Goal: Transaction & Acquisition: Purchase product/service

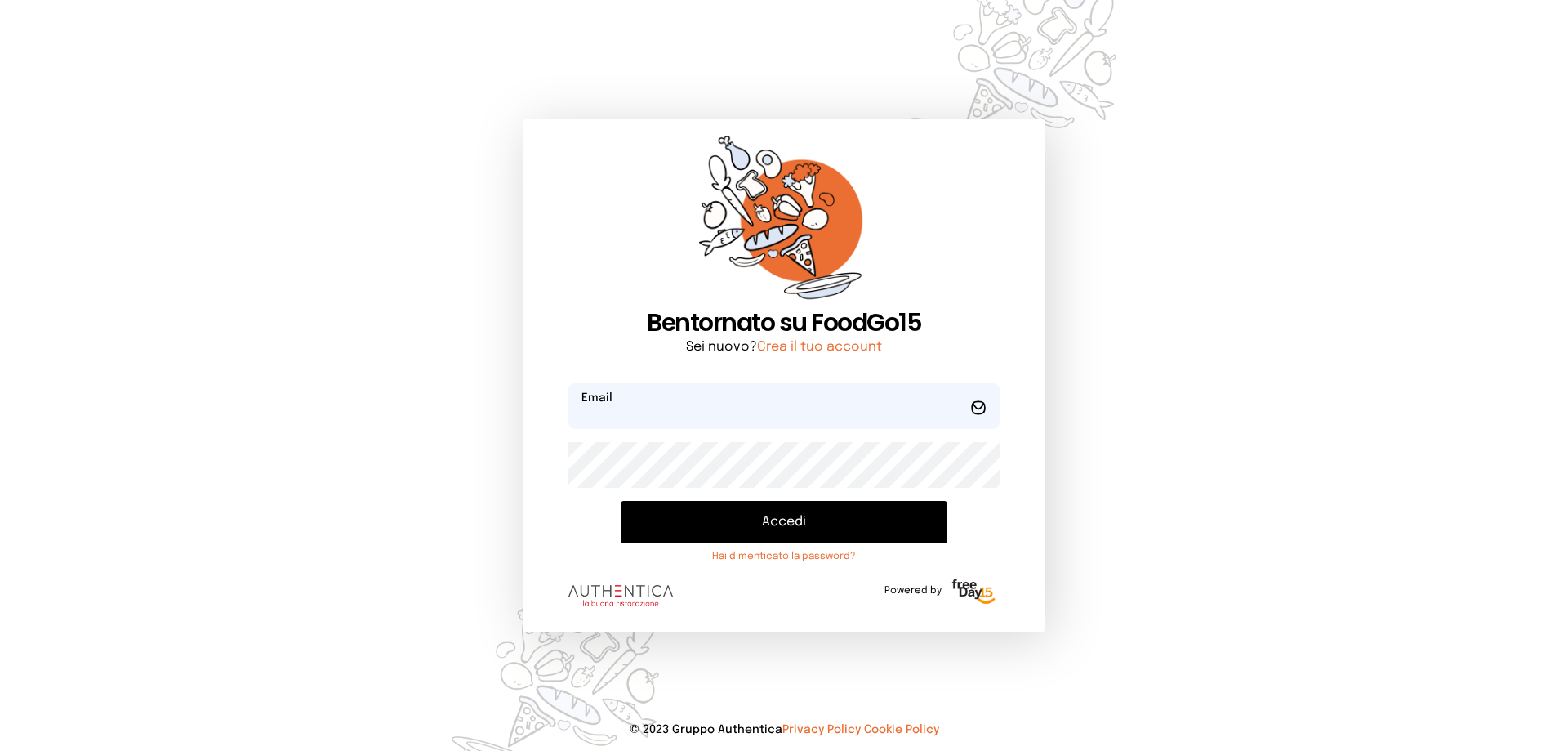
type input "**********"
click at [750, 519] on button "Accedi" at bounding box center [784, 522] width 327 height 42
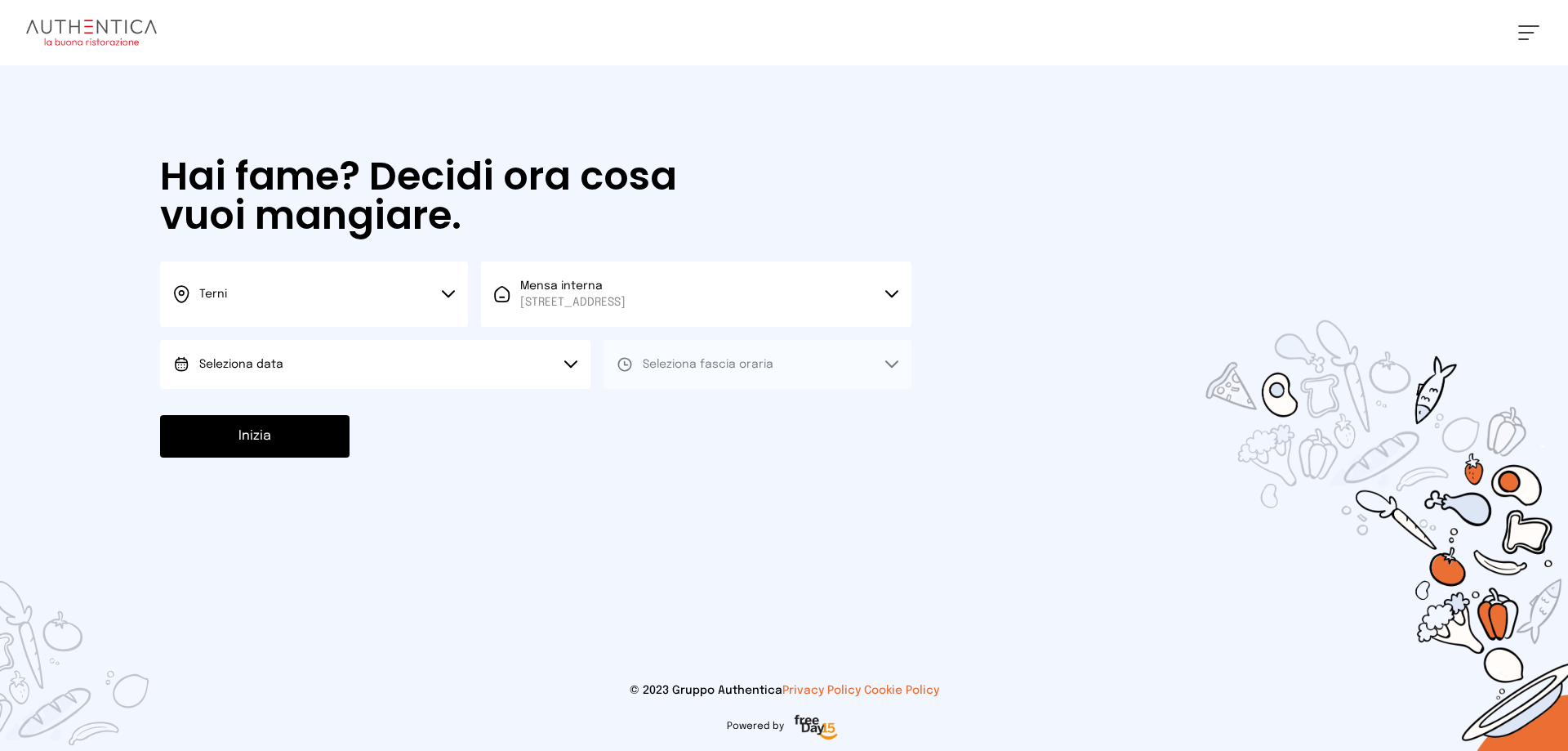
click at [290, 356] on button "Seleziona data" at bounding box center [375, 364] width 430 height 49
click at [279, 418] on span "[DATE], [DATE]" at bounding box center [239, 409] width 80 height 16
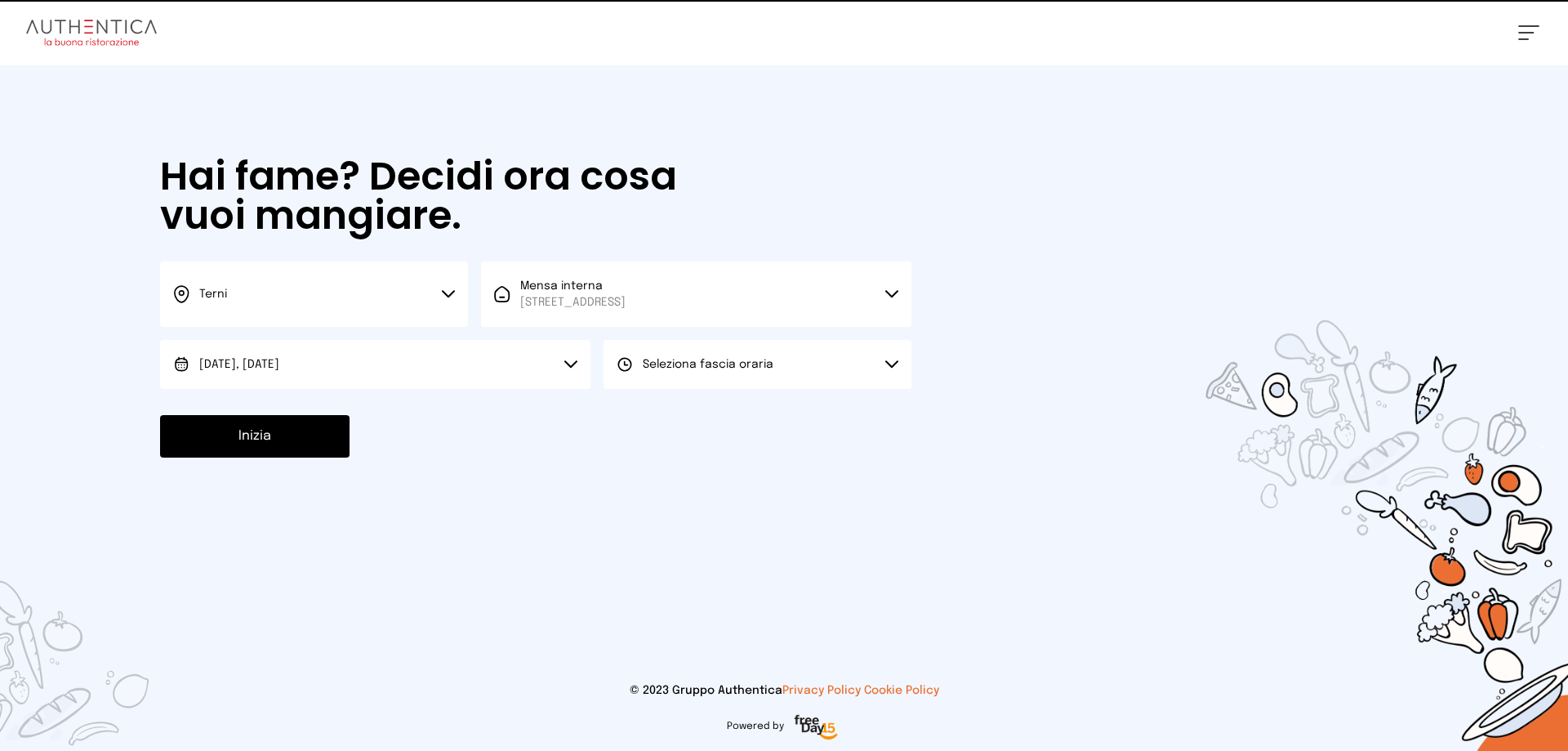
click at [776, 358] on button "Seleziona fascia oraria" at bounding box center [757, 364] width 308 height 49
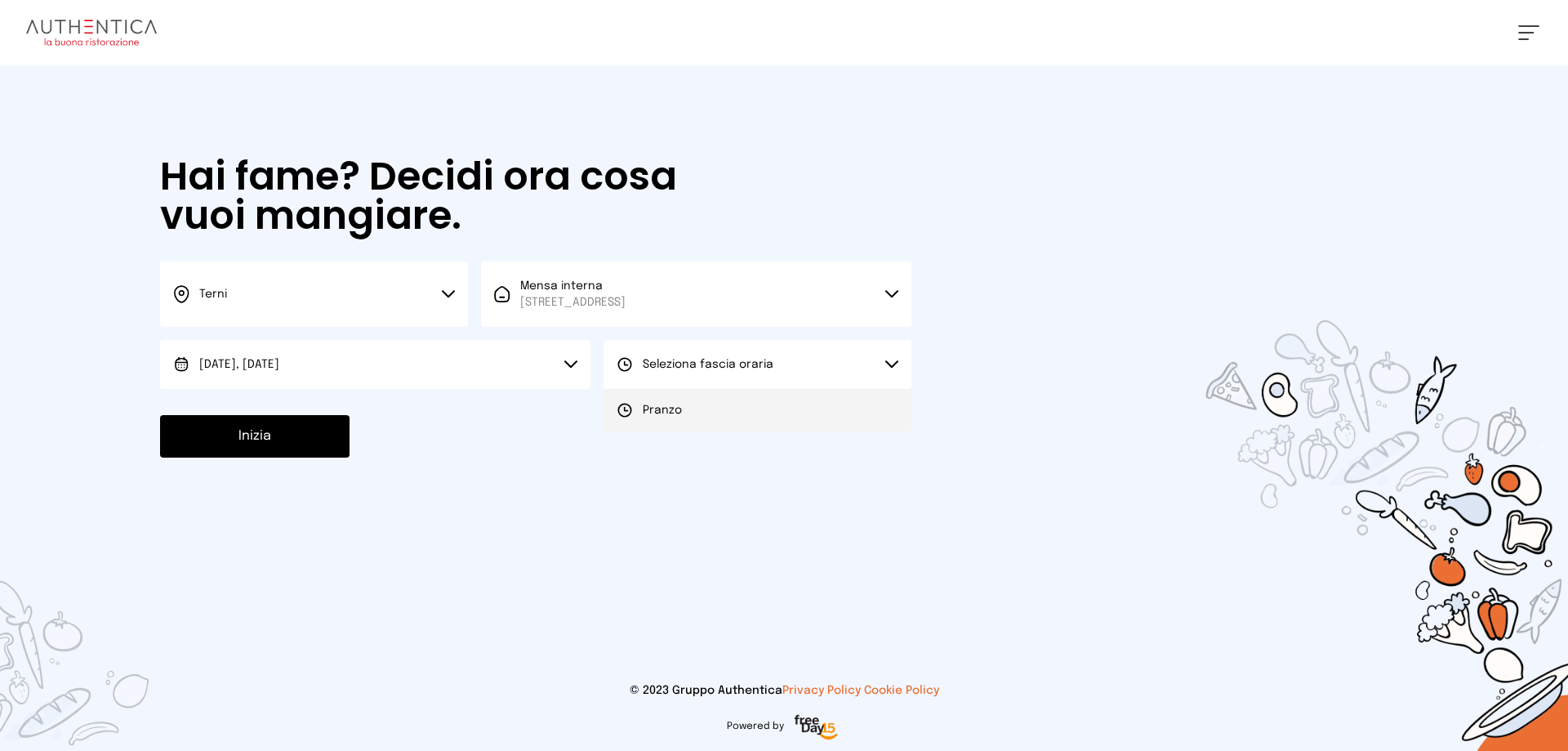
click at [685, 407] on li "Pranzo" at bounding box center [757, 410] width 308 height 42
click at [305, 435] on button "Inizia" at bounding box center [254, 436] width 189 height 42
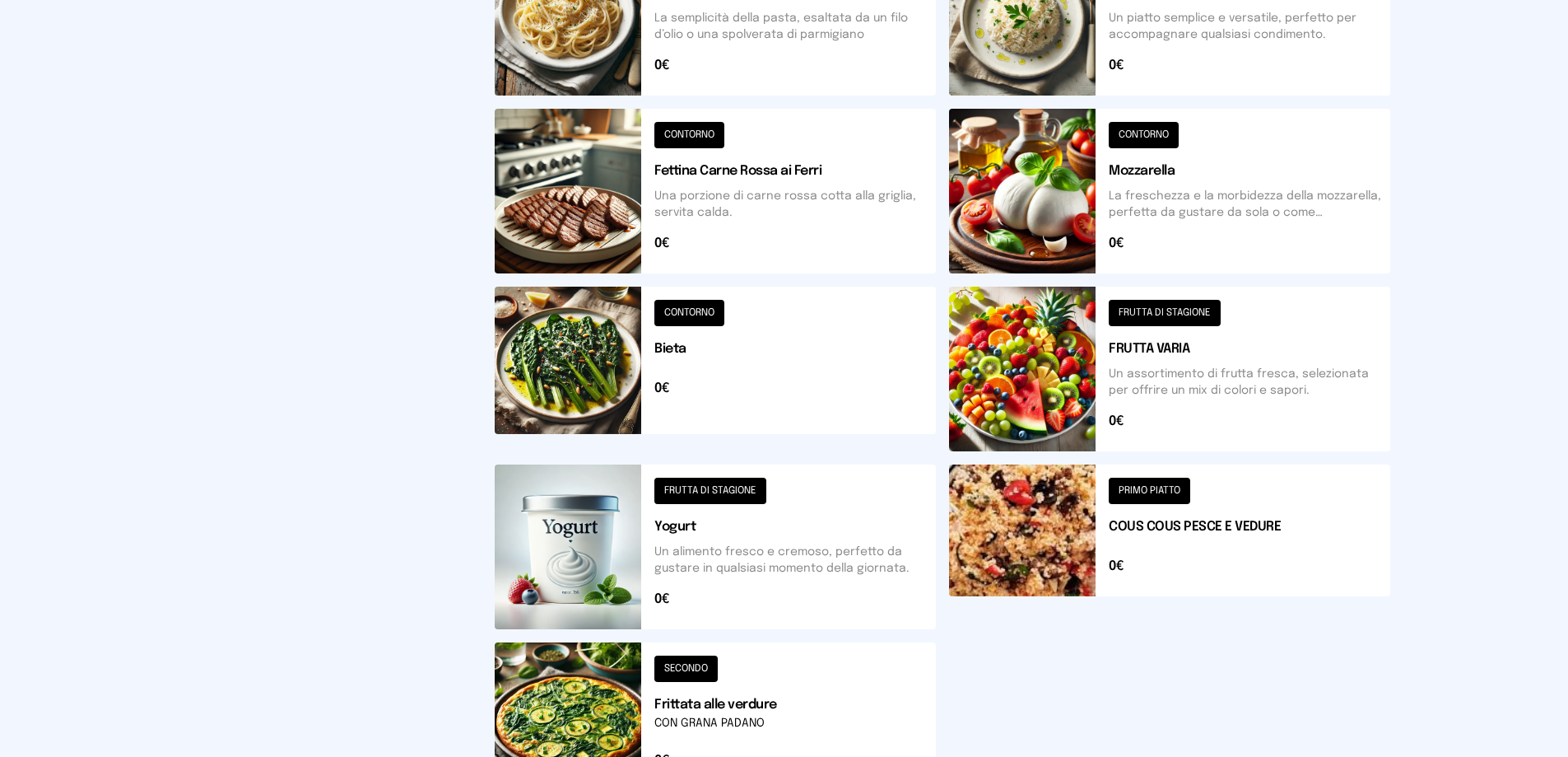
scroll to position [495, 0]
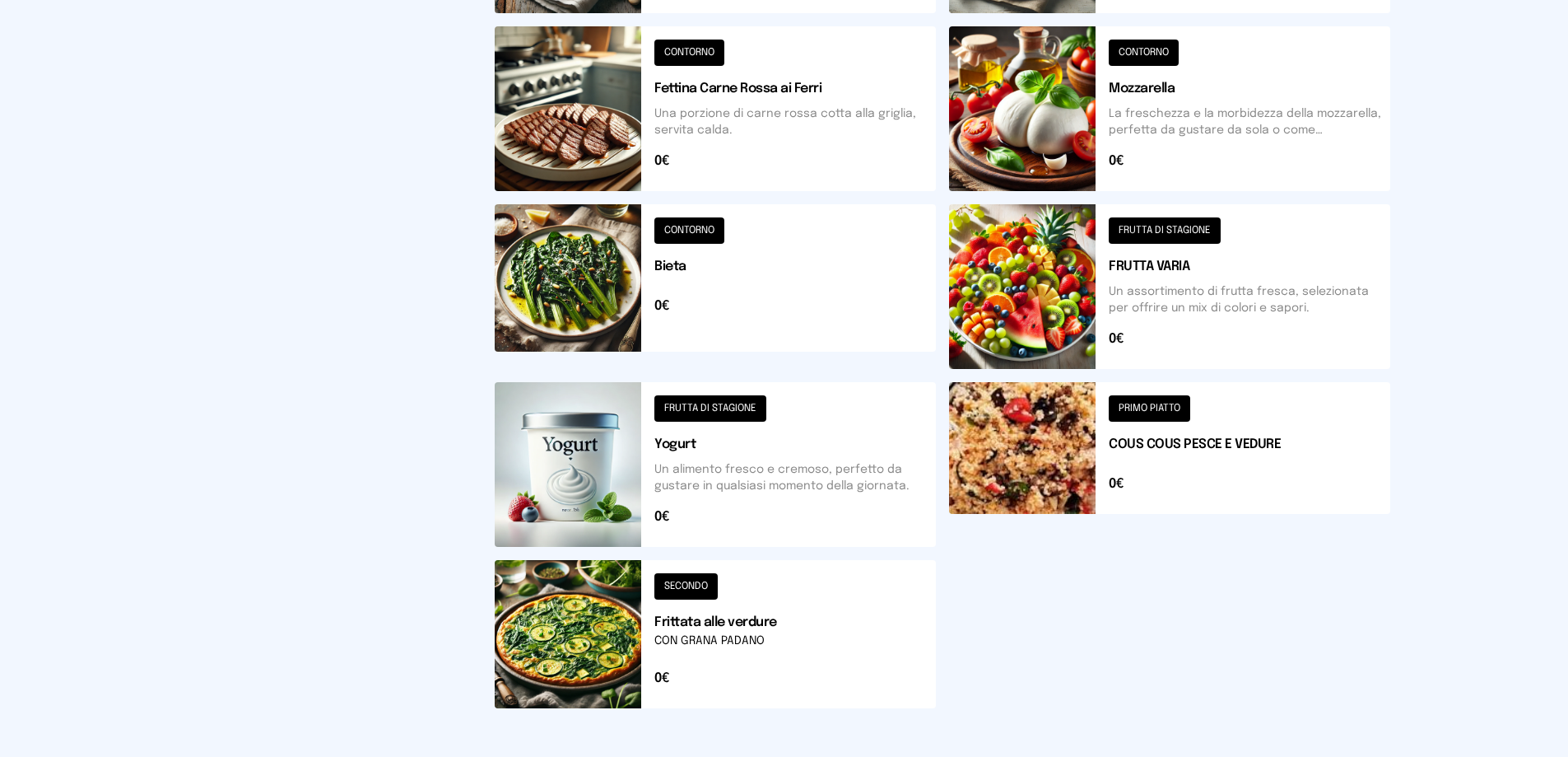
click at [1044, 297] on button at bounding box center [1170, 286] width 441 height 165
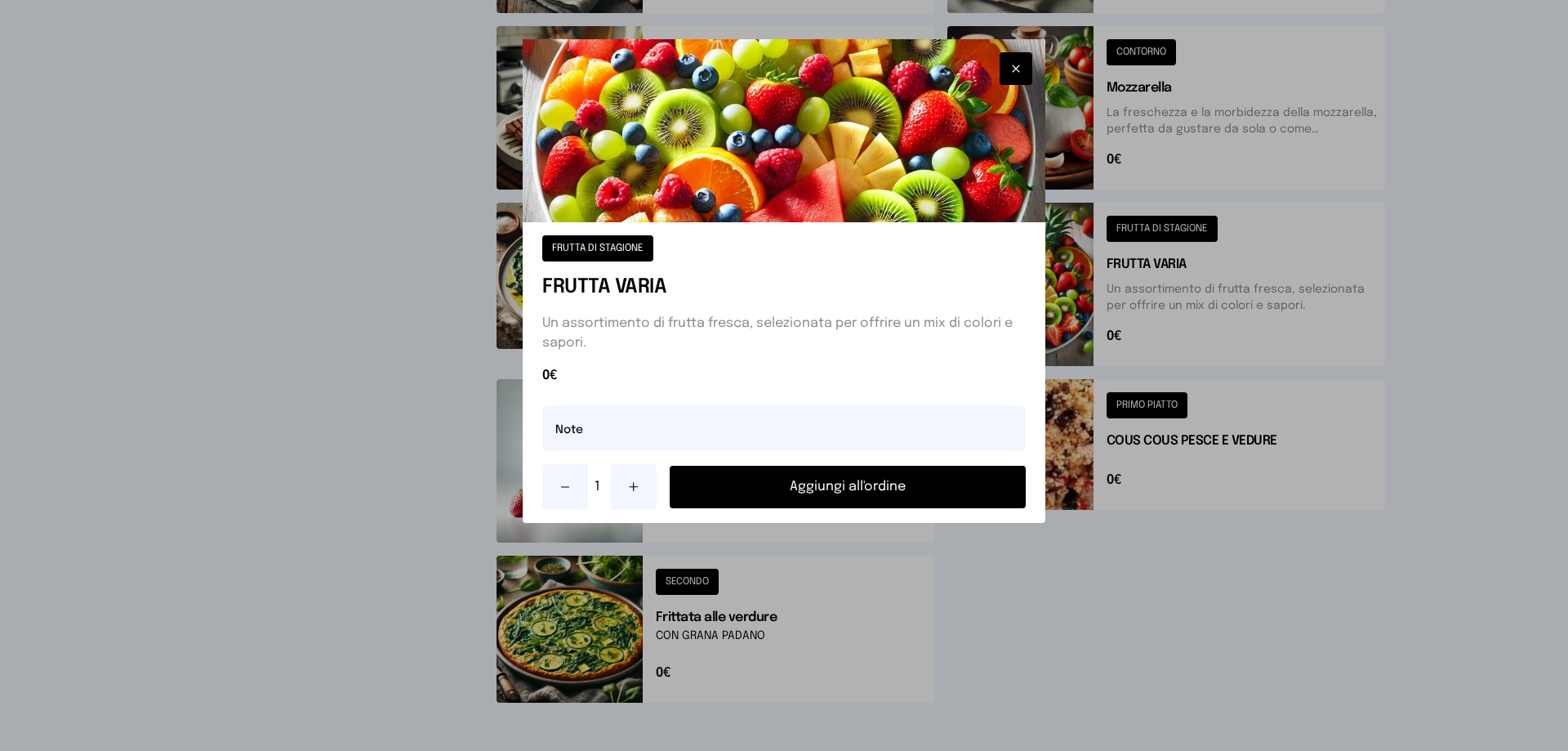
click at [836, 474] on button "Aggiungi all'ordine" at bounding box center [847, 487] width 356 height 42
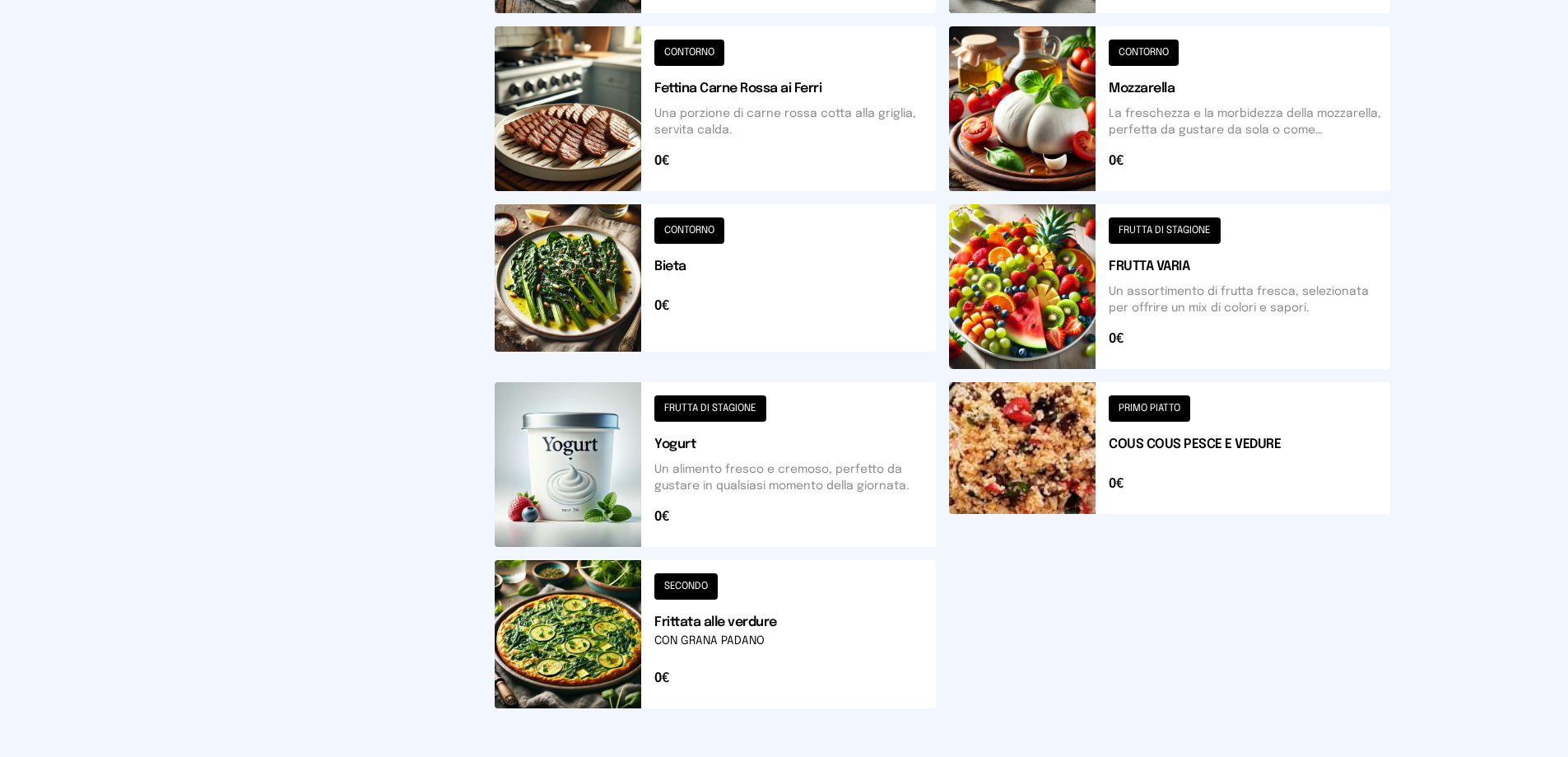
click at [626, 470] on button at bounding box center [715, 464] width 441 height 165
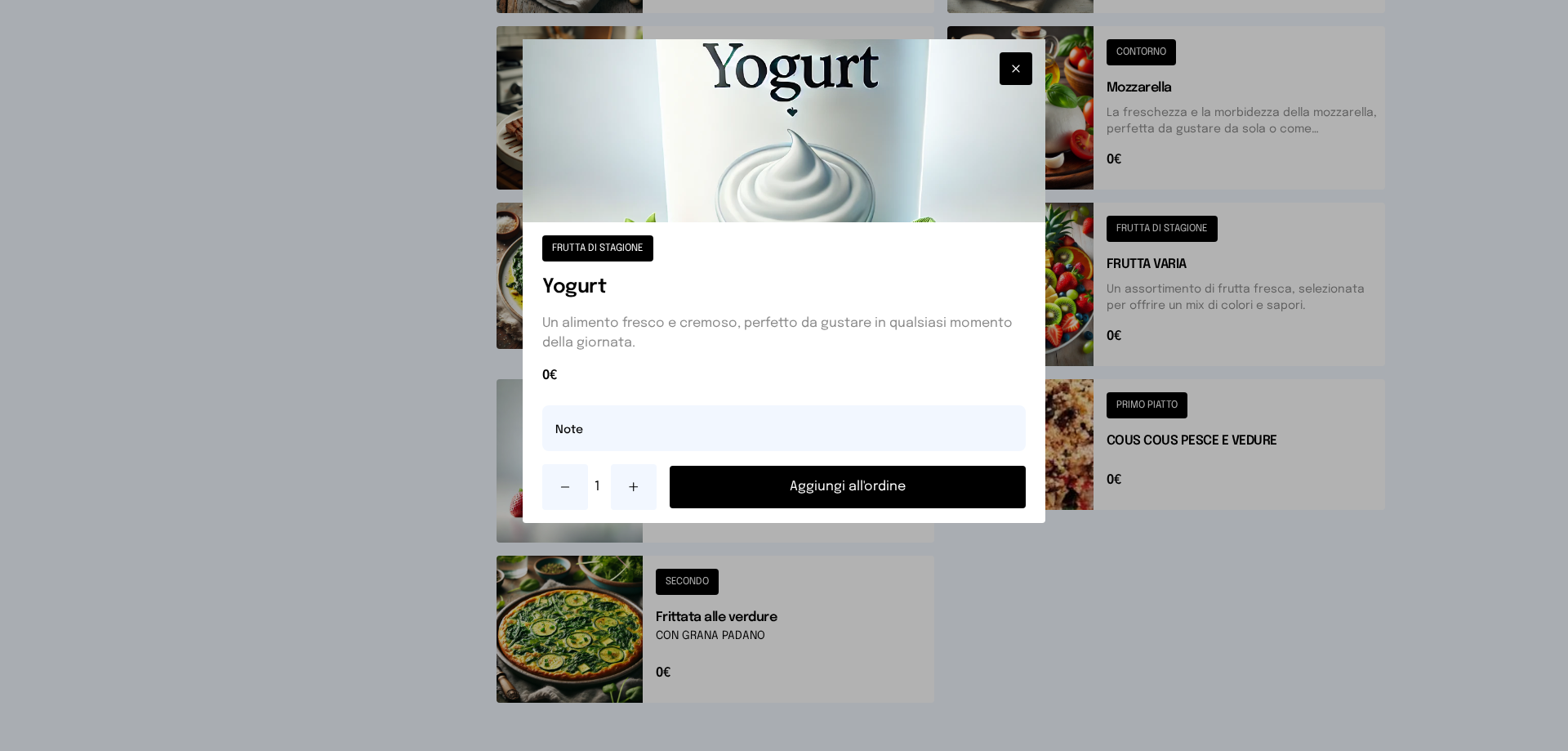
click at [748, 490] on button "Aggiungi all'ordine" at bounding box center [847, 487] width 356 height 42
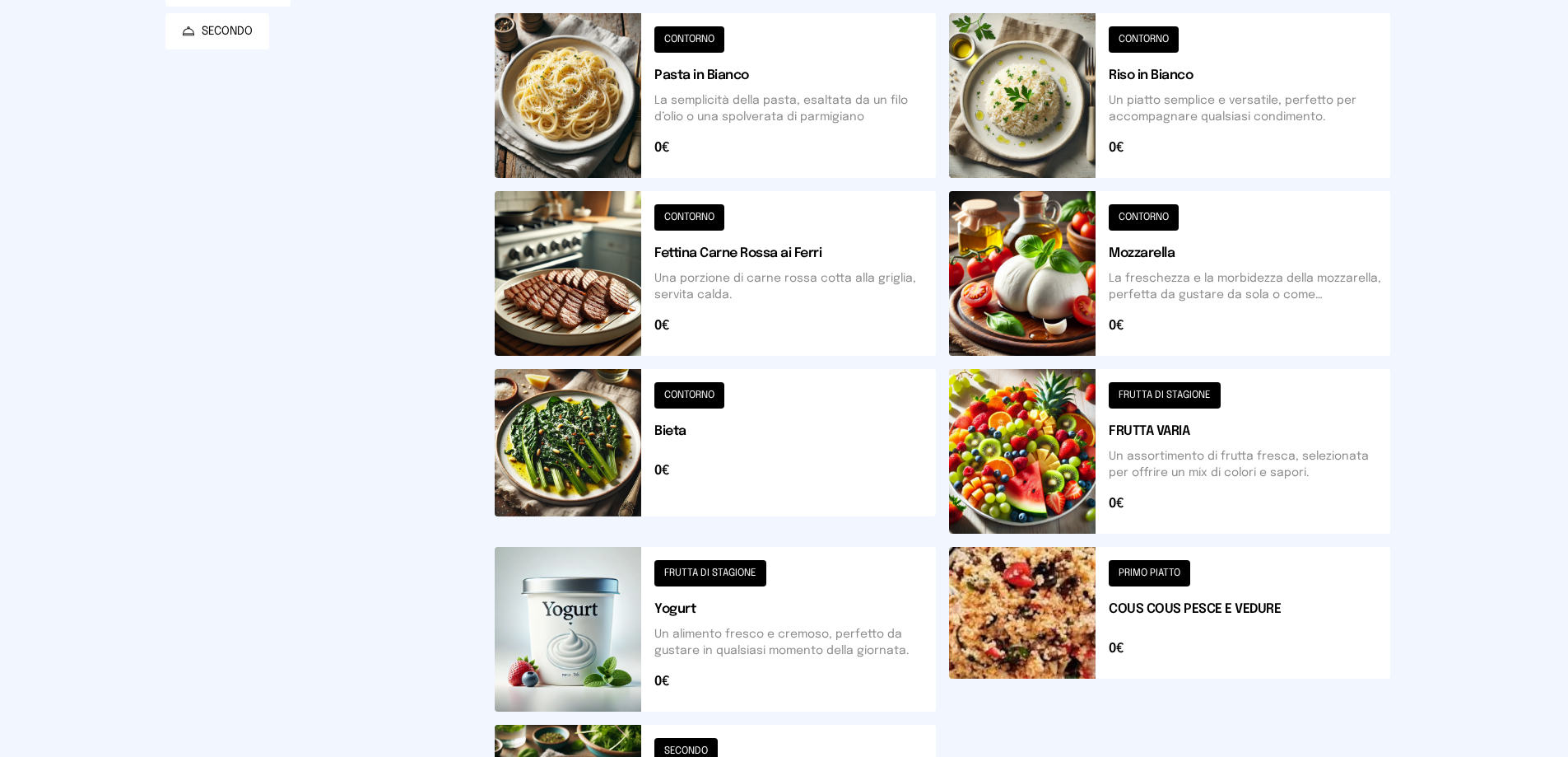
scroll to position [247, 0]
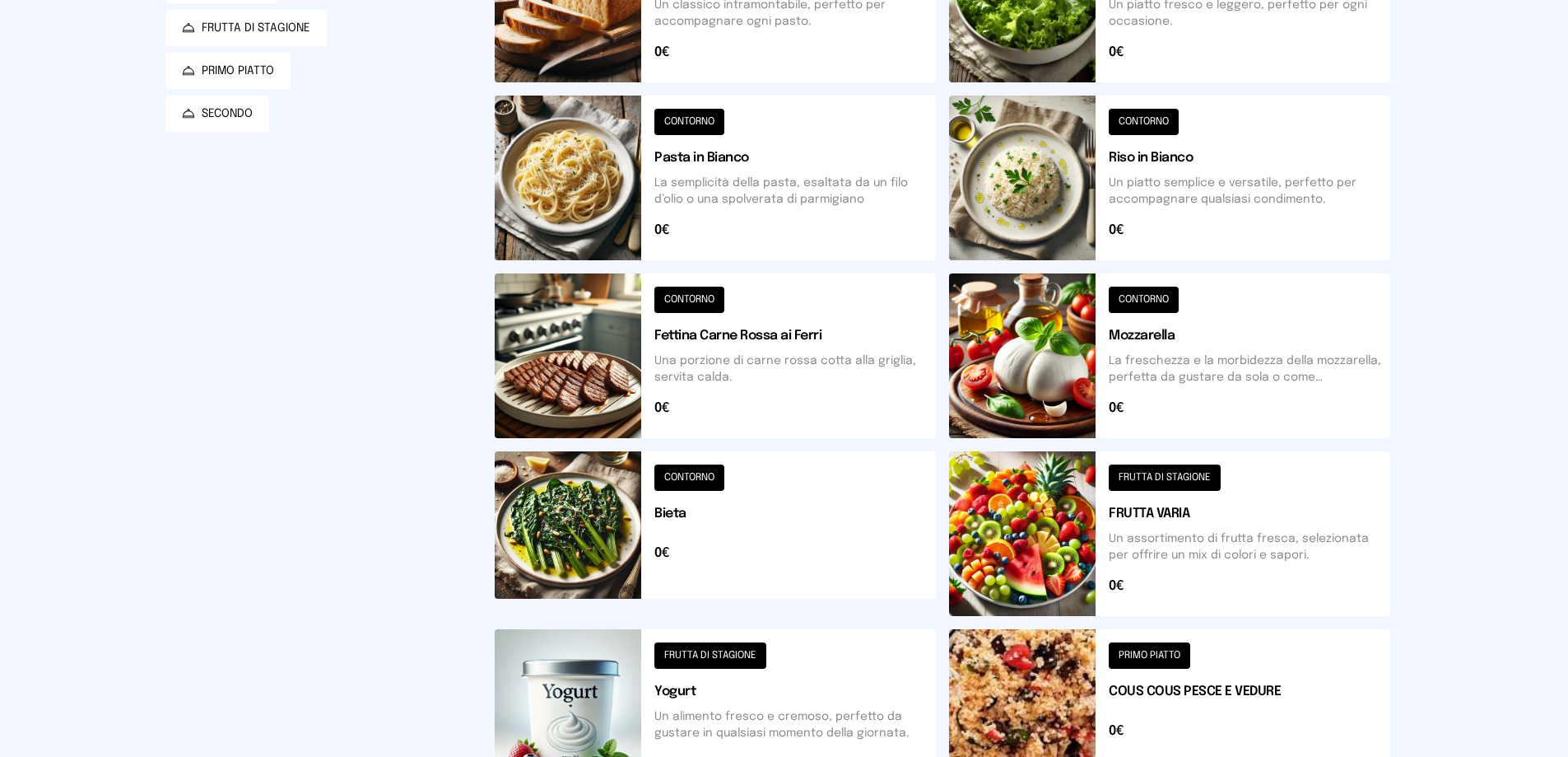
click at [1078, 382] on button at bounding box center [1170, 356] width 441 height 165
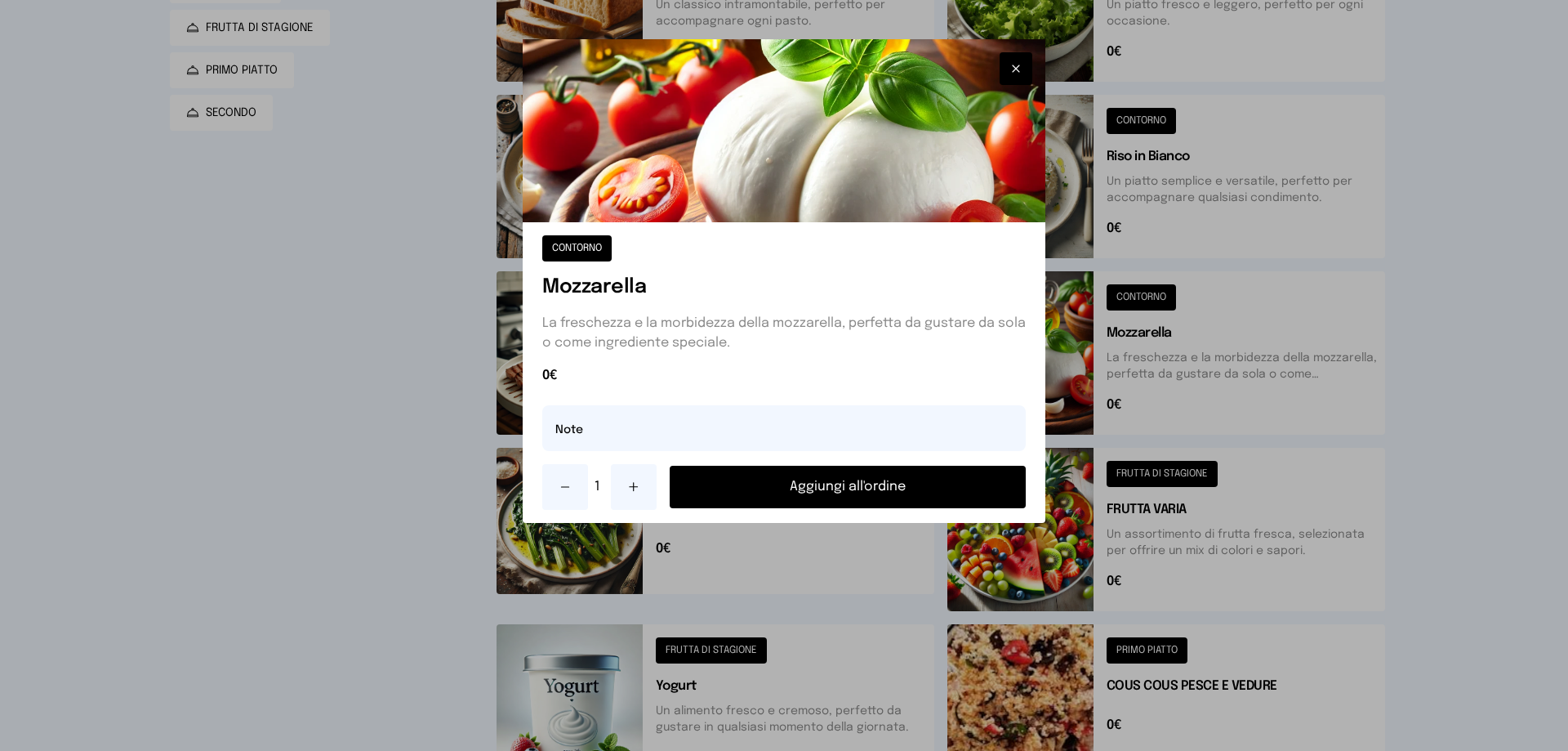
click at [793, 480] on button "Aggiungi all'ordine" at bounding box center [847, 487] width 356 height 42
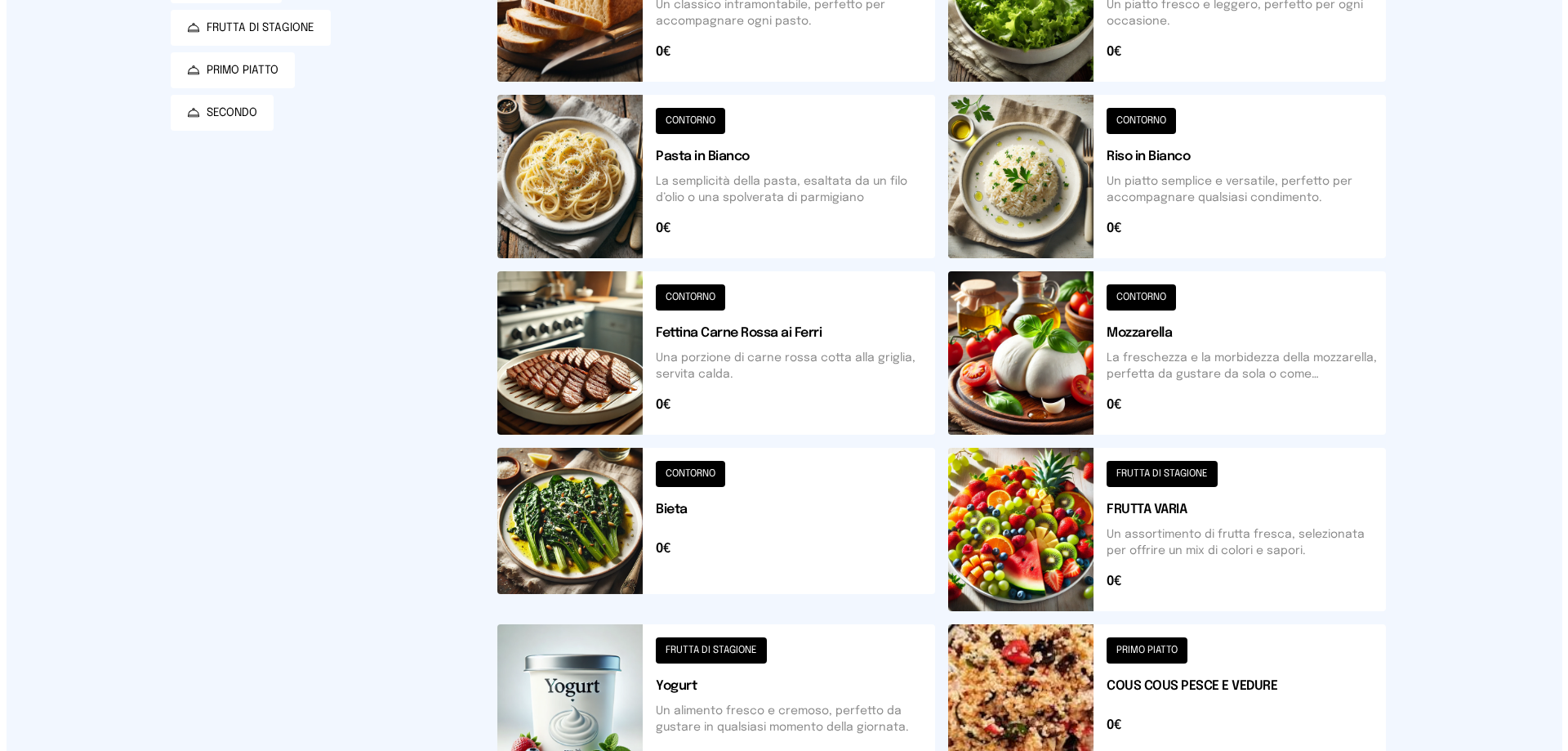
scroll to position [0, 0]
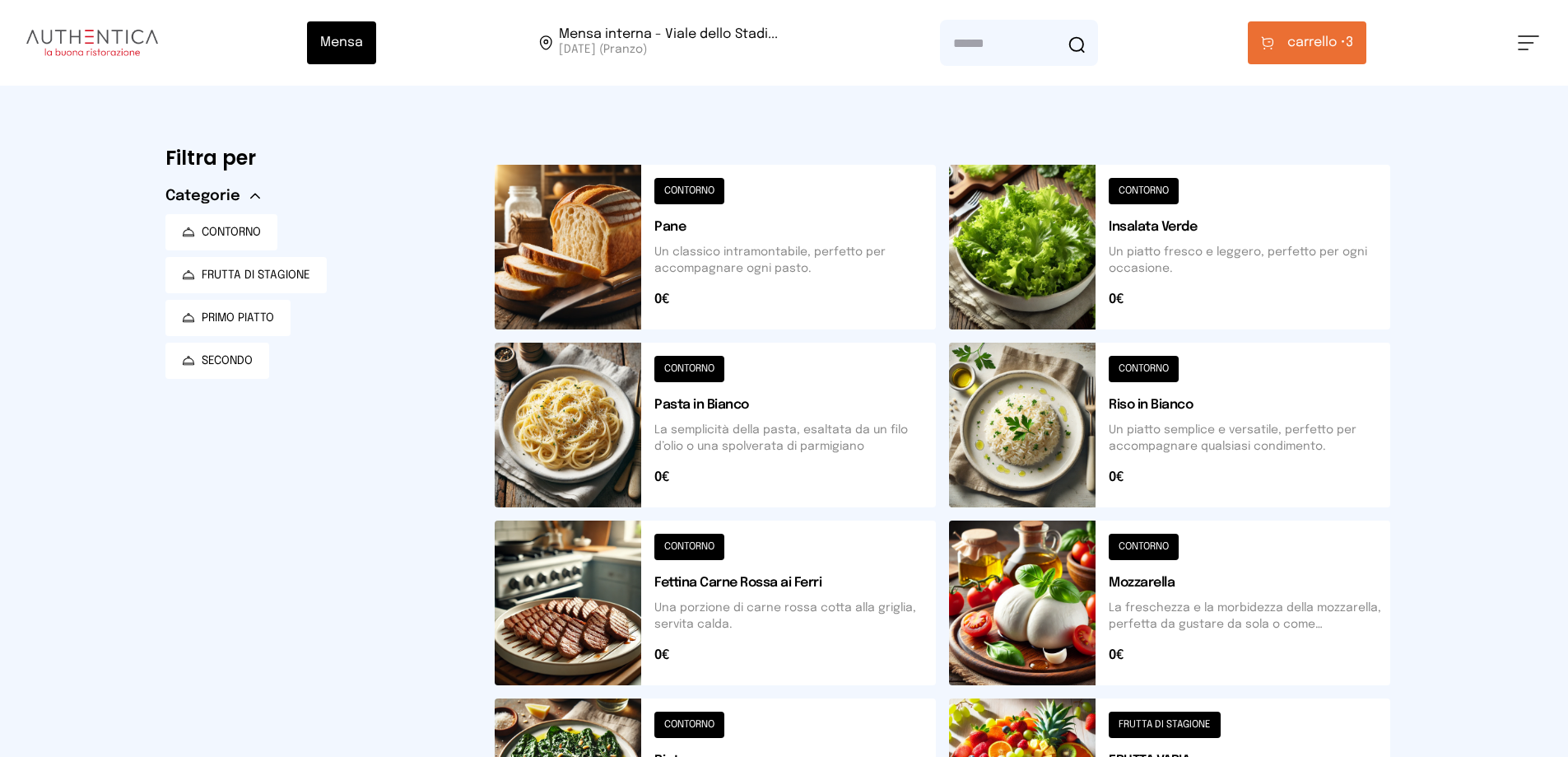
click at [1174, 239] on button at bounding box center [1170, 247] width 441 height 165
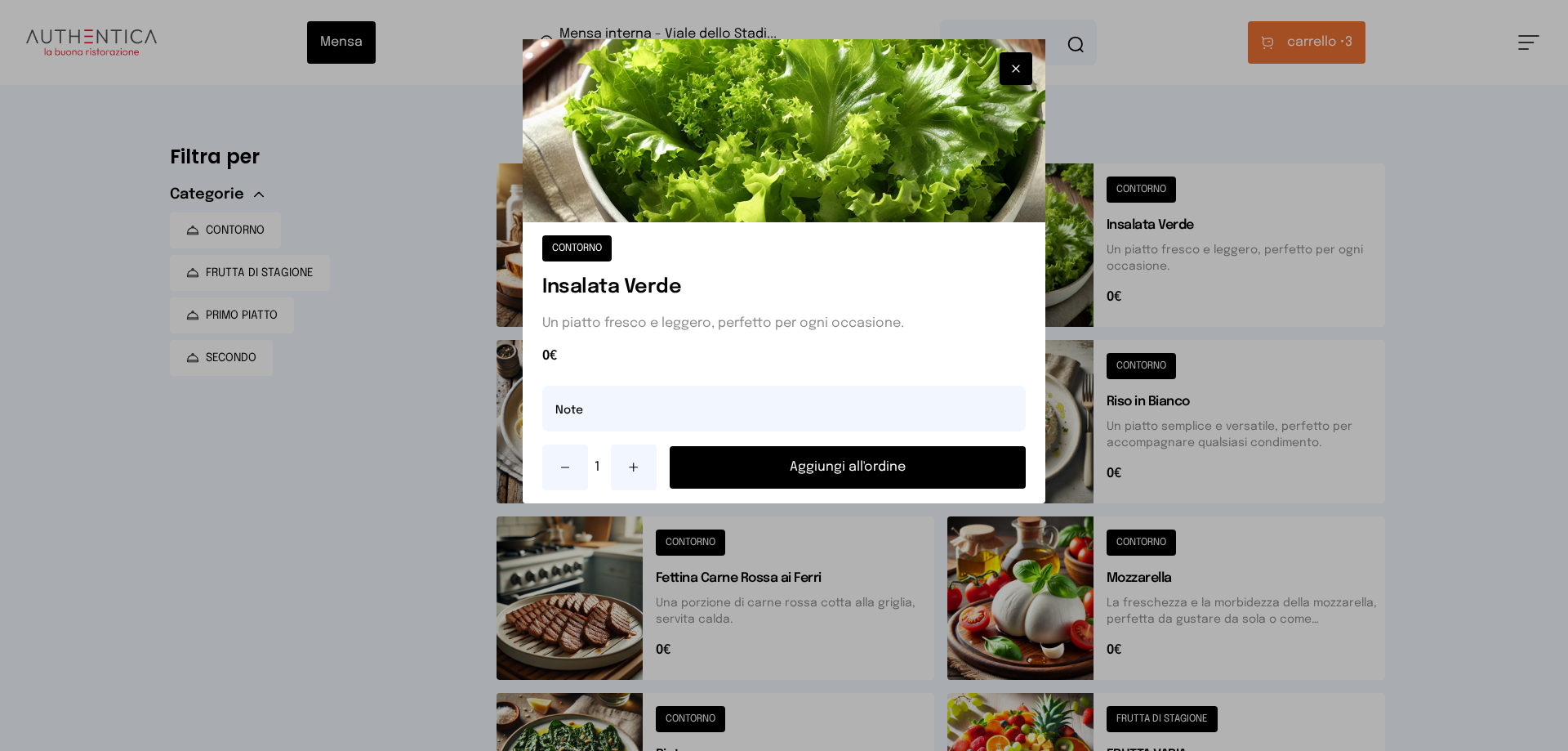
click at [882, 475] on button "Aggiungi all'ordine" at bounding box center [847, 467] width 356 height 42
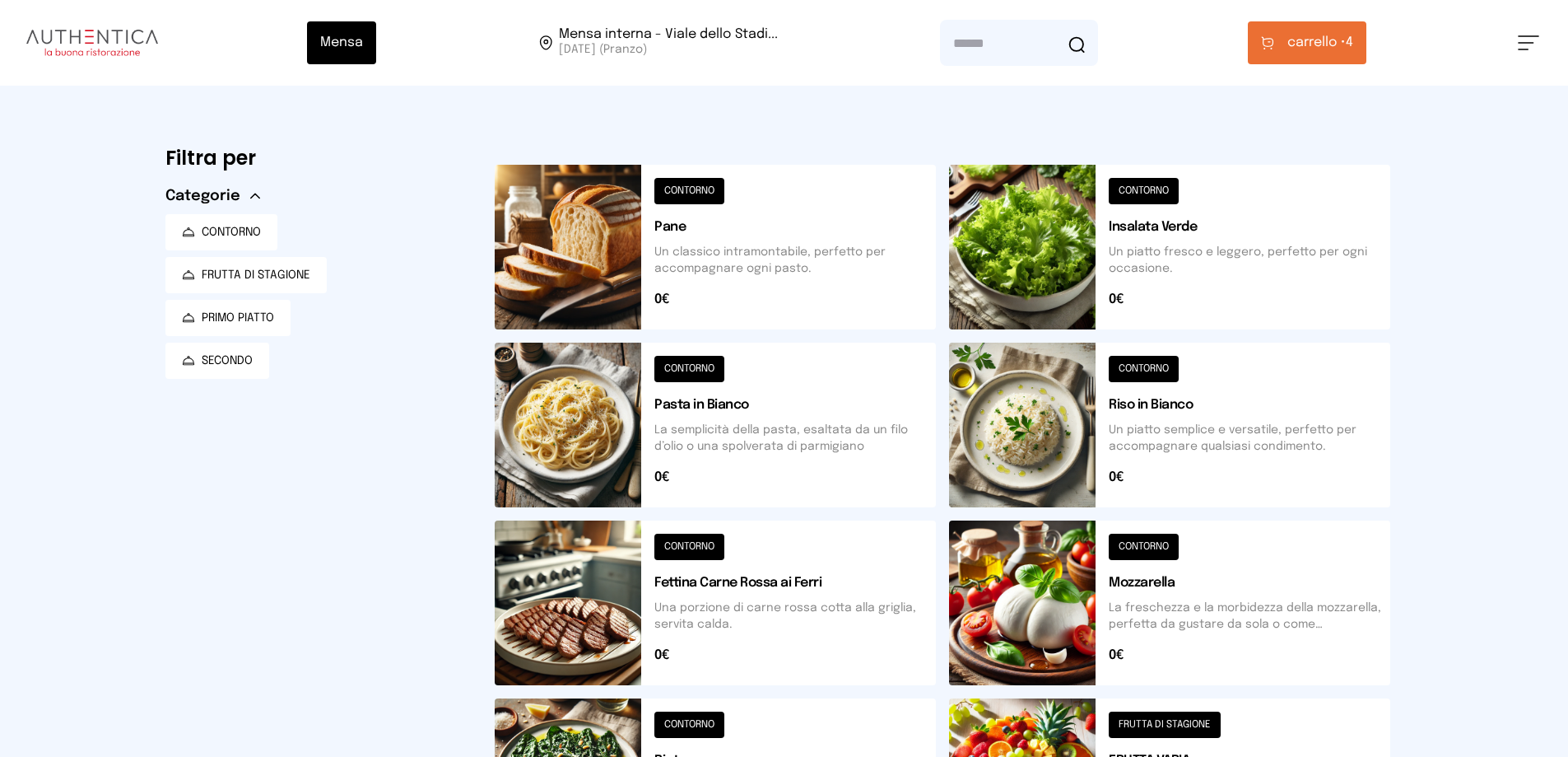
click at [1364, 45] on button "carrello • 4" at bounding box center [1307, 42] width 119 height 42
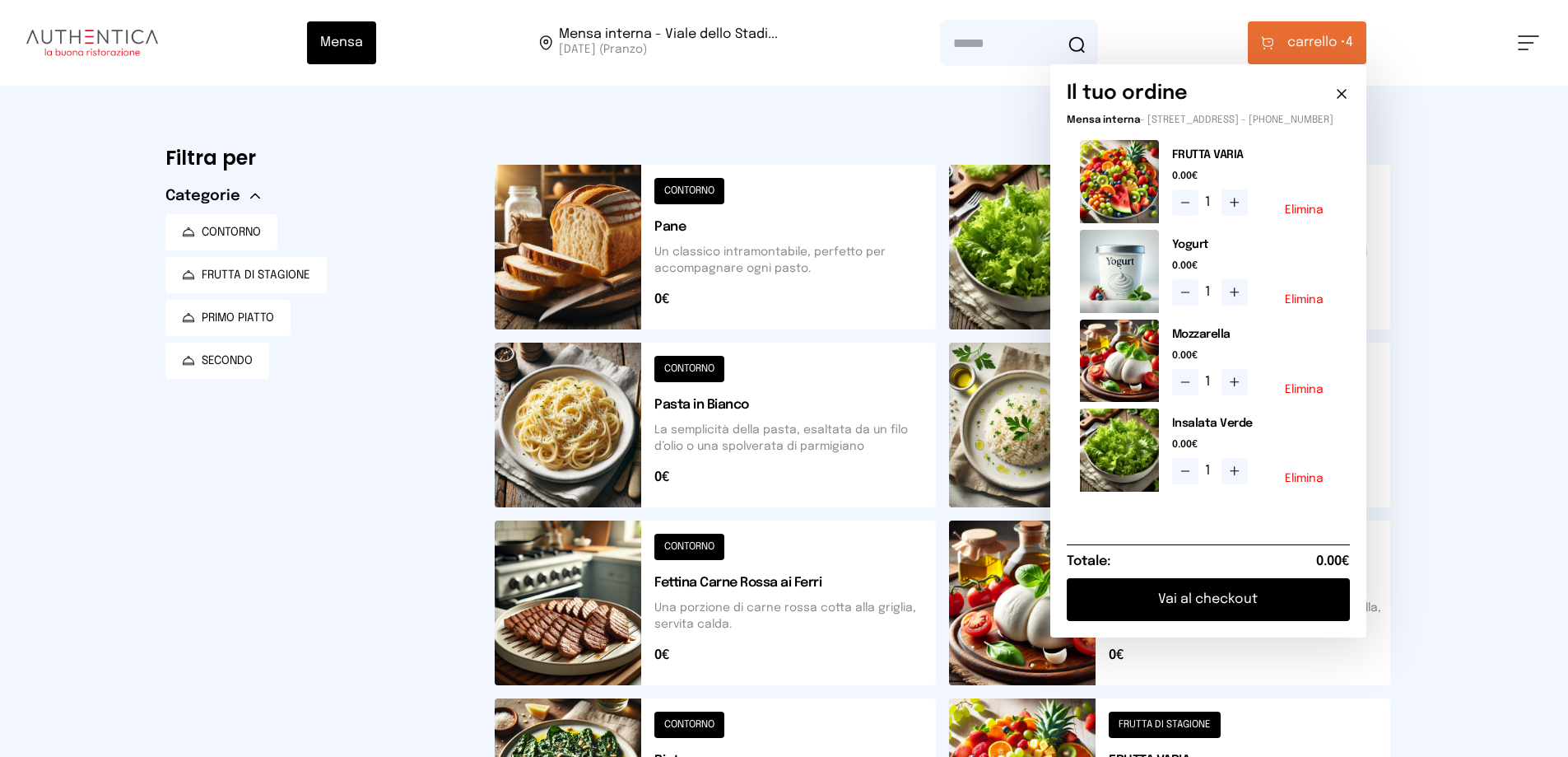
click at [1179, 621] on button "Vai al checkout" at bounding box center [1209, 600] width 283 height 42
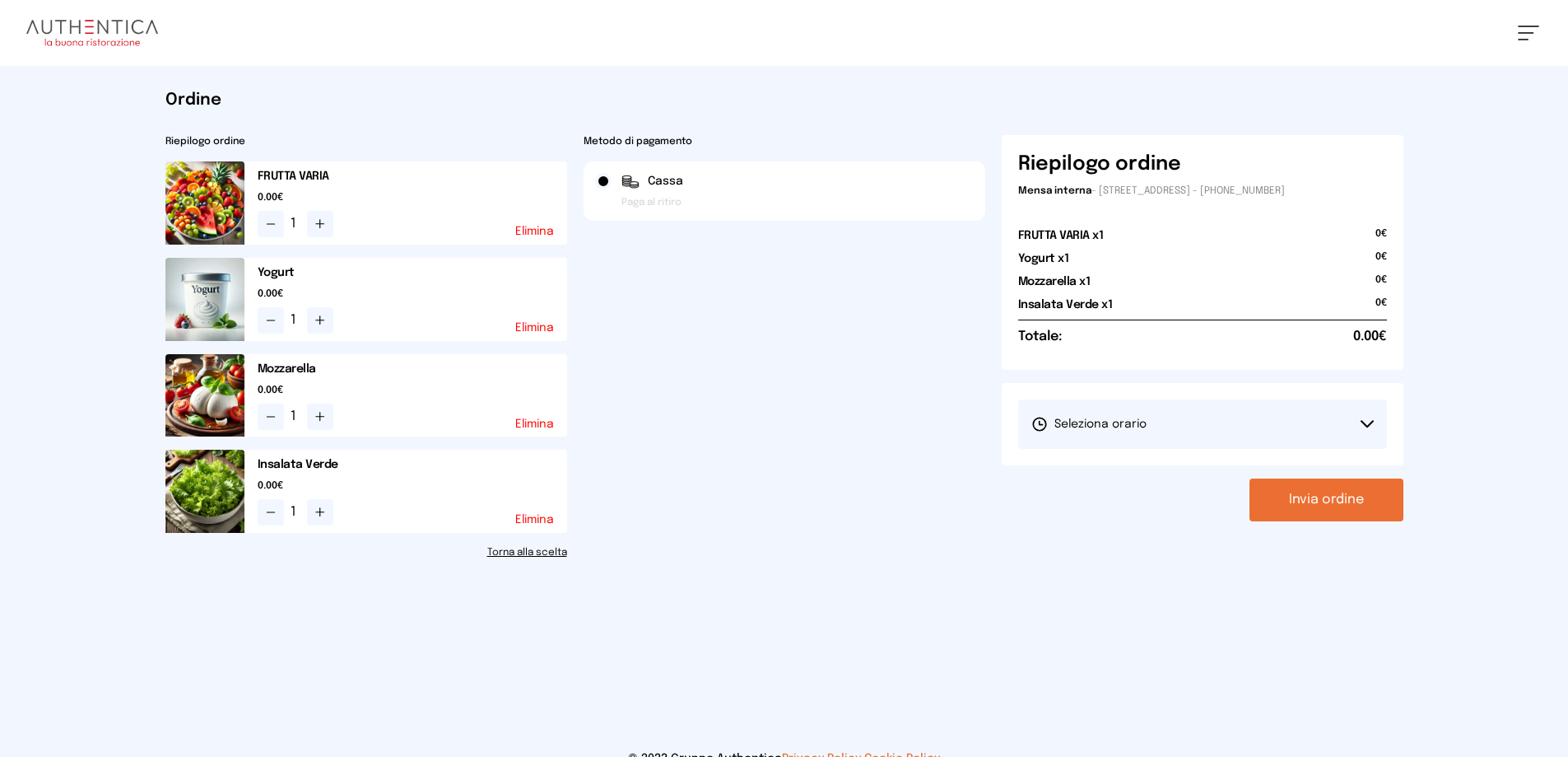
click at [1142, 426] on span "Seleziona orario" at bounding box center [1089, 423] width 116 height 16
click at [1108, 468] on span "1° Turno (13:00 - 15:00)" at bounding box center [1093, 470] width 124 height 16
click at [1292, 522] on div "Riepilogo ordine Mensa interna - [STREET_ADDRESS] - [PHONE_NUMBER] FRUTTA VARIA…" at bounding box center [1203, 347] width 402 height 424
click at [1309, 510] on button "Invia ordine" at bounding box center [1327, 500] width 154 height 42
